Goal: Go to known website: Access a specific website the user already knows

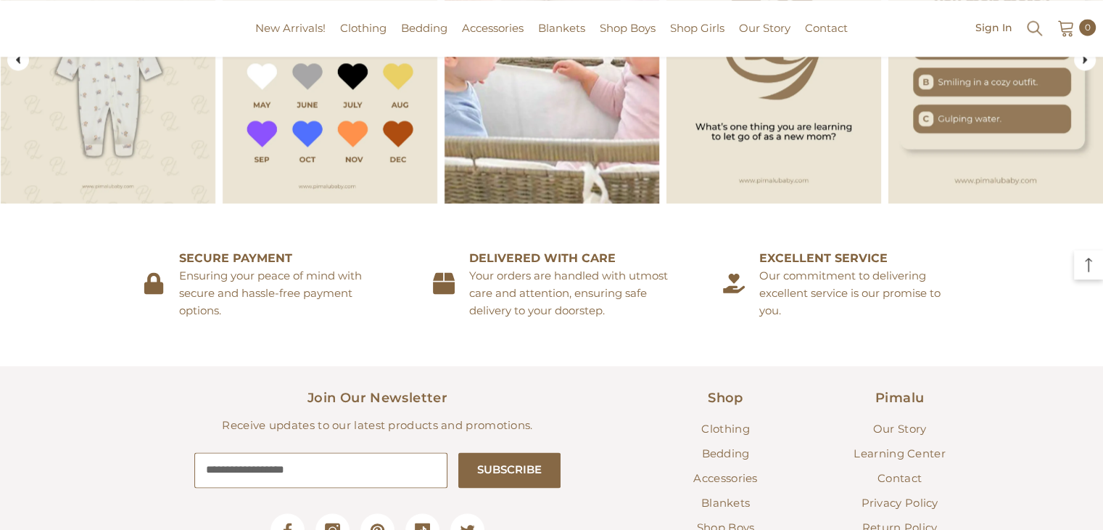
scroll to position [2173, 0]
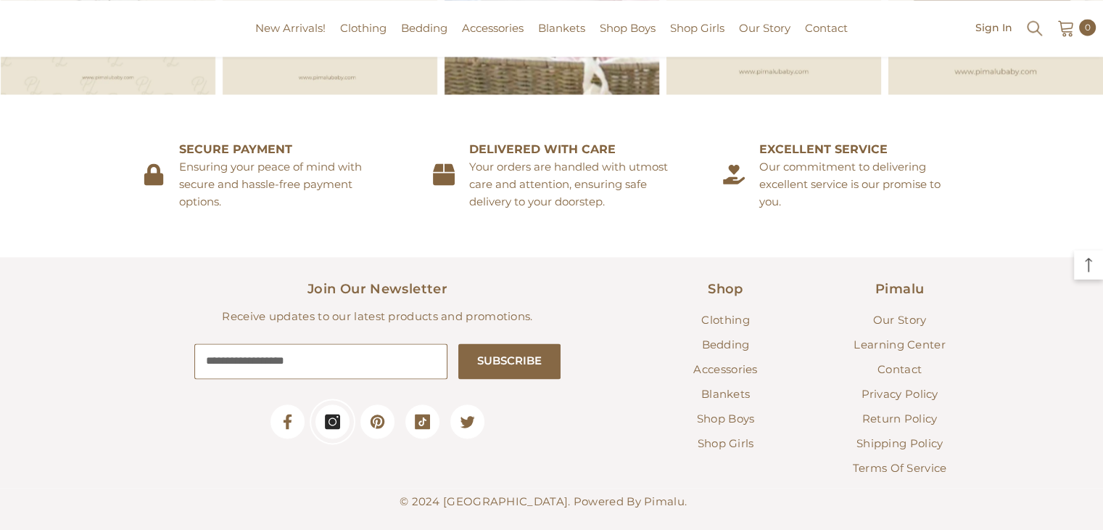
click at [321, 404] on link "Instagram" at bounding box center [333, 421] width 34 height 34
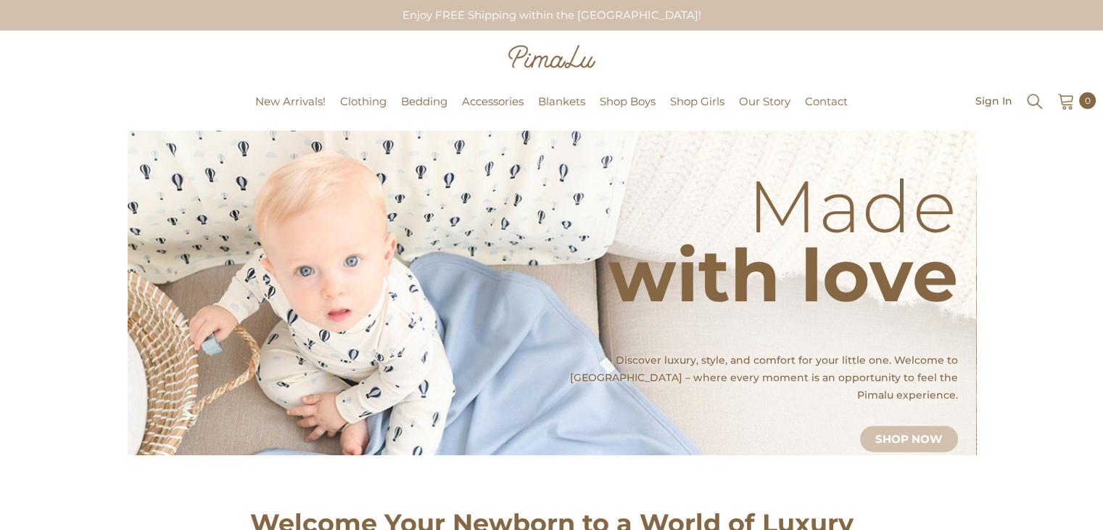
click at [177, 73] on div "Pimalu New Arrivals! Clothing Clothing Go to Clothing Two Piece Set Footie Conv…" at bounding box center [551, 101] width 1103 height 57
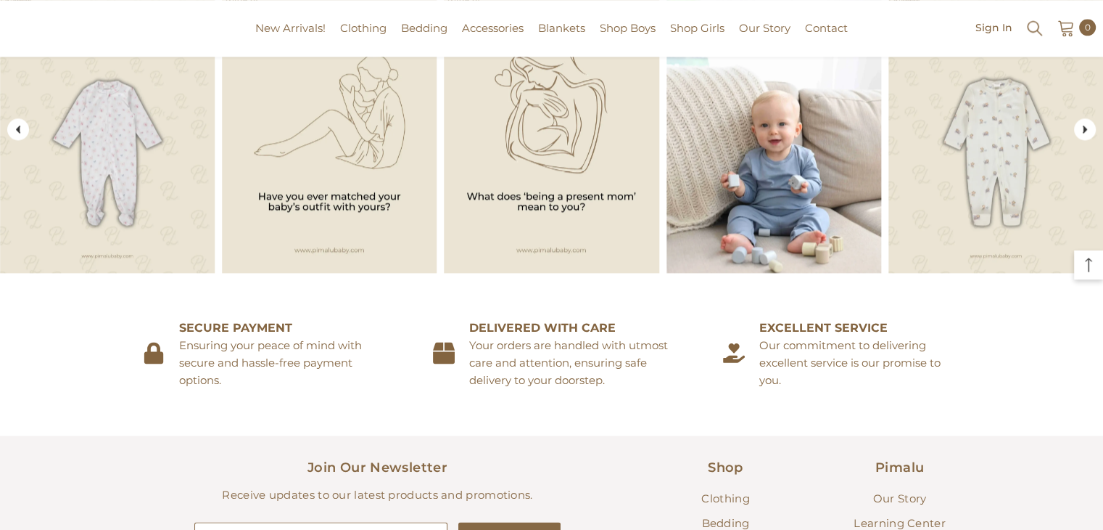
scroll to position [2173, 0]
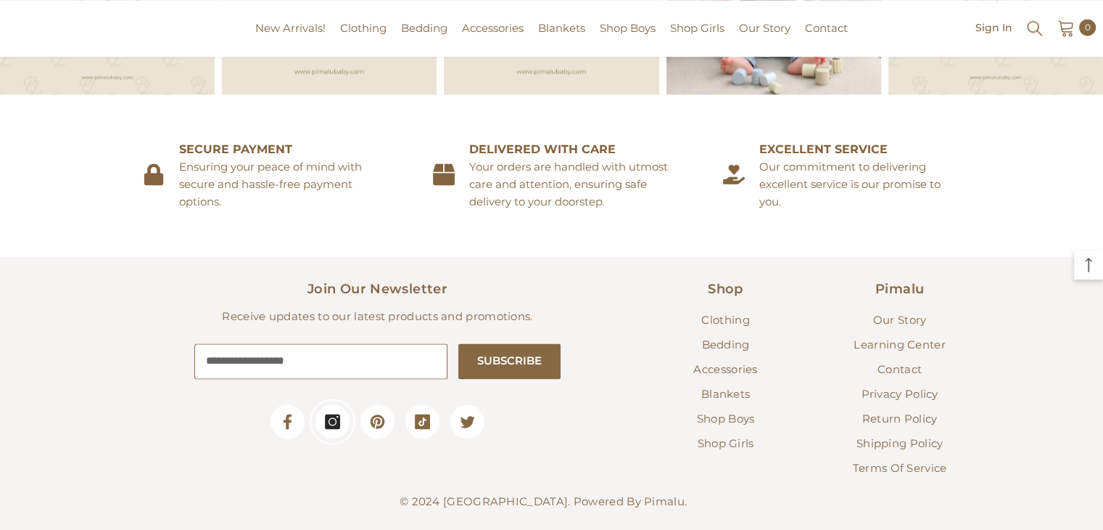
click at [333, 414] on icon at bounding box center [332, 421] width 15 height 15
